Goal: Task Accomplishment & Management: Use online tool/utility

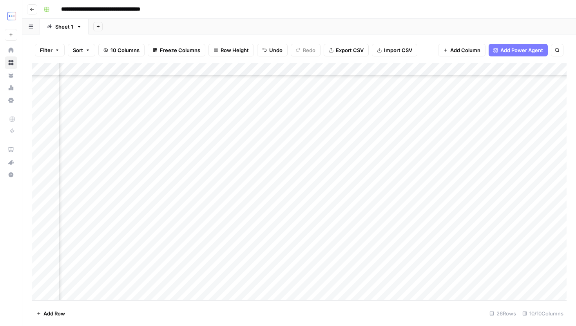
scroll to position [134, 0]
click at [36, 7] on button "Go back" at bounding box center [32, 9] width 10 height 10
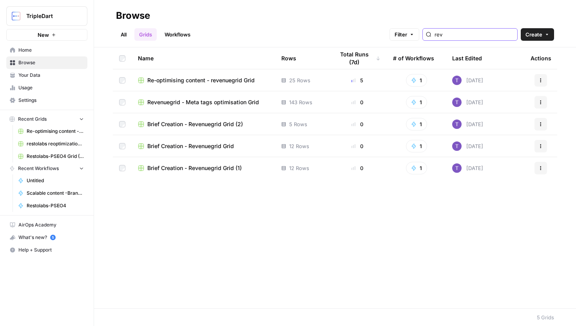
click at [471, 35] on input "rev" at bounding box center [475, 35] width 80 height 8
click at [223, 126] on span "Brief Creation - Revenuegrid Grid (2)" at bounding box center [195, 124] width 96 height 8
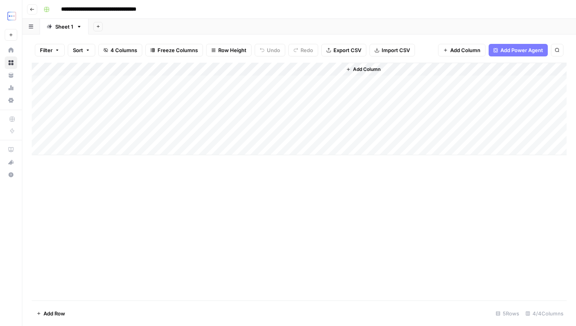
click at [38, 10] on header "**********" at bounding box center [299, 9] width 554 height 19
click at [34, 10] on icon "button" at bounding box center [32, 9] width 5 height 5
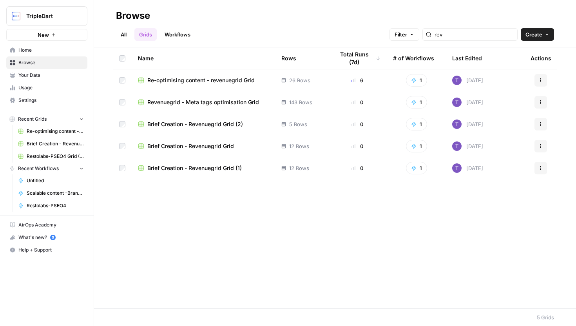
click at [207, 146] on span "Brief Creation - Revenuegrid Grid" at bounding box center [190, 146] width 87 height 8
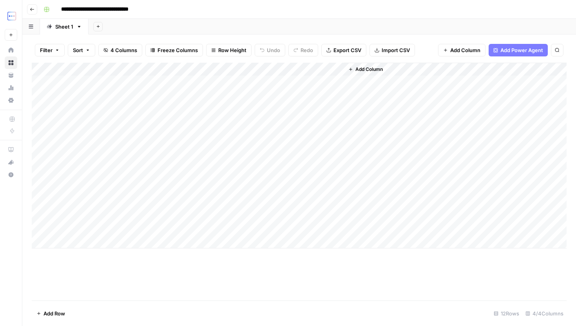
click at [31, 13] on button "Go back" at bounding box center [32, 9] width 10 height 10
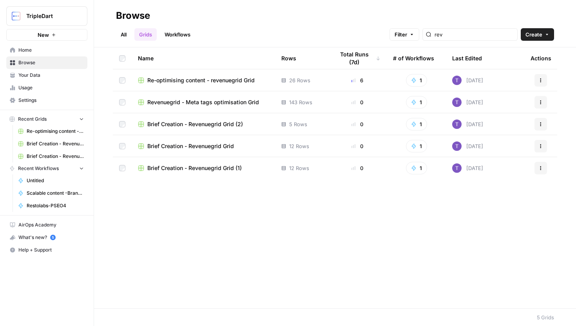
click at [178, 169] on span "Brief Creation - Revenuegrid Grid (1)" at bounding box center [194, 168] width 94 height 8
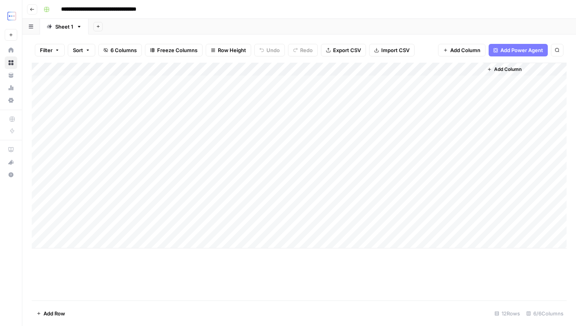
click at [108, 238] on div "Add Column" at bounding box center [299, 156] width 535 height 186
click at [114, 238] on textarea at bounding box center [121, 242] width 125 height 11
type textarea "**********"
click at [191, 227] on div "Add Column" at bounding box center [299, 162] width 535 height 199
click at [201, 235] on div "Add Column" at bounding box center [299, 162] width 535 height 199
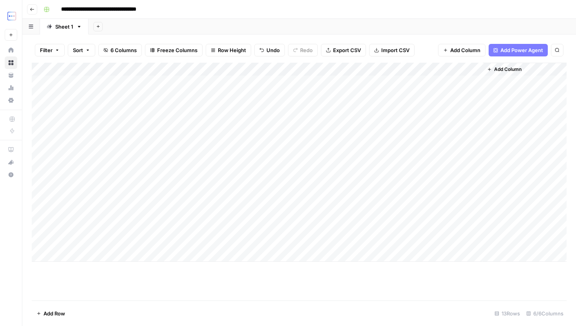
drag, startPoint x: 201, startPoint y: 236, endPoint x: 200, endPoint y: 242, distance: 6.7
click at [200, 242] on div "Add Column" at bounding box center [299, 162] width 535 height 199
click at [112, 254] on div "Add Column" at bounding box center [299, 162] width 535 height 199
paste textarea "**********"
type textarea "**********"
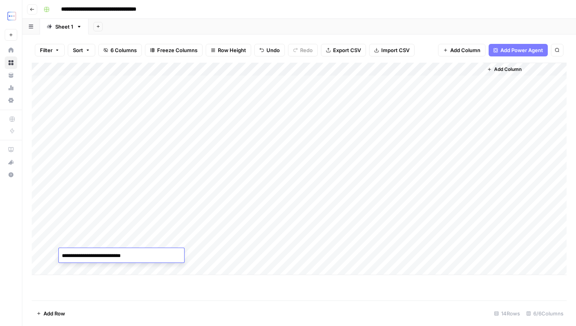
click at [199, 250] on div "Add Column" at bounding box center [299, 169] width 535 height 212
click at [196, 241] on div "Add Column" at bounding box center [299, 169] width 535 height 212
drag, startPoint x: 199, startPoint y: 248, endPoint x: 199, endPoint y: 256, distance: 8.2
click at [199, 256] on div "Add Column" at bounding box center [299, 169] width 535 height 212
click at [243, 260] on div "Add Column" at bounding box center [299, 169] width 535 height 212
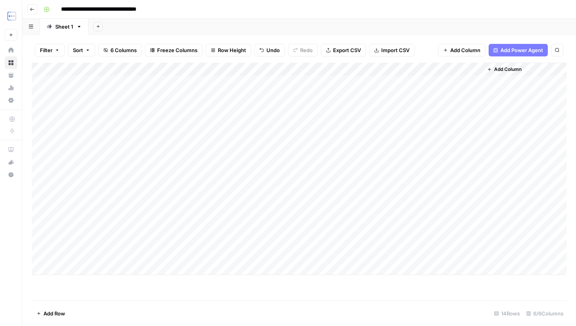
click at [306, 244] on div "Add Column" at bounding box center [299, 169] width 535 height 212
click at [304, 254] on div "Add Column" at bounding box center [299, 169] width 535 height 212
click at [442, 239] on div "Add Column" at bounding box center [299, 169] width 535 height 212
click at [474, 257] on div "Add Column" at bounding box center [299, 169] width 535 height 212
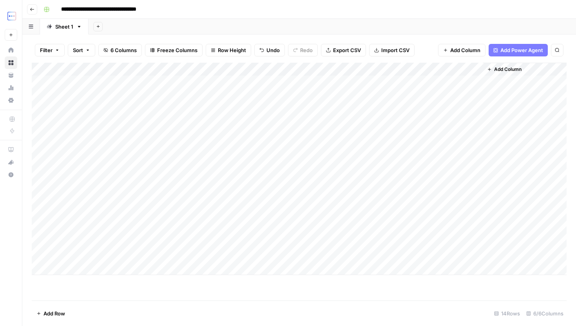
click at [474, 257] on div "Add Column" at bounding box center [299, 169] width 535 height 212
click at [259, 271] on div "Add Column" at bounding box center [299, 169] width 535 height 212
click at [250, 195] on div "Add Column" at bounding box center [299, 176] width 535 height 226
click at [92, 270] on div "Add Column" at bounding box center [299, 176] width 535 height 226
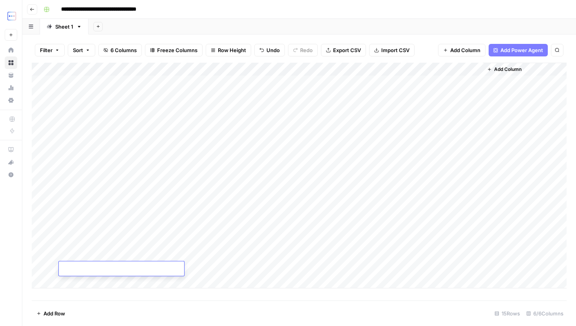
type textarea "**********"
drag, startPoint x: 186, startPoint y: 258, endPoint x: 192, endPoint y: 258, distance: 6.3
click at [186, 258] on div "Add Column" at bounding box center [299, 176] width 535 height 226
drag, startPoint x: 201, startPoint y: 260, endPoint x: 201, endPoint y: 269, distance: 9.0
click at [201, 269] on div "Add Column" at bounding box center [299, 176] width 535 height 226
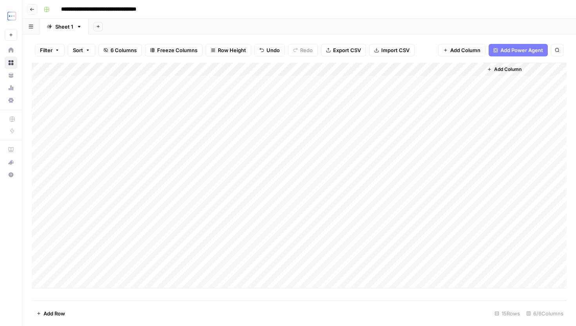
click at [307, 268] on div "Add Column" at bounding box center [299, 176] width 535 height 226
click at [447, 267] on div "Add Column" at bounding box center [299, 176] width 535 height 226
click at [460, 269] on textarea "**********" at bounding box center [489, 273] width 157 height 19
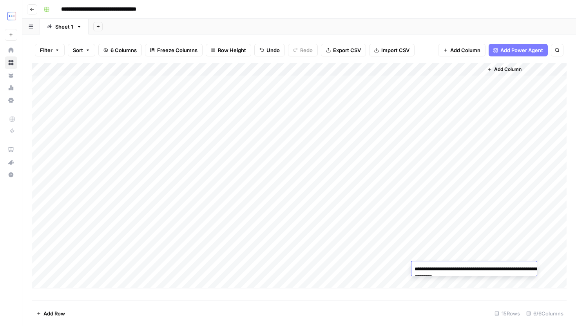
click at [460, 271] on textarea "**********" at bounding box center [489, 273] width 157 height 19
